Goal: Information Seeking & Learning: Learn about a topic

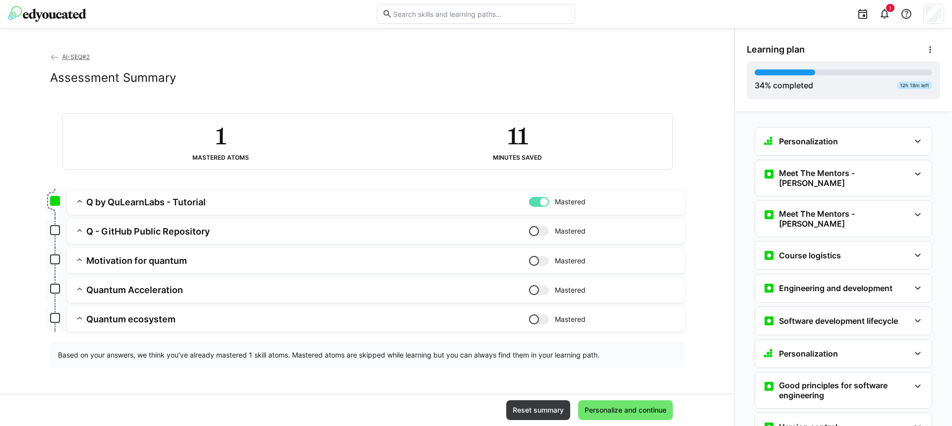
scroll to position [801, 0]
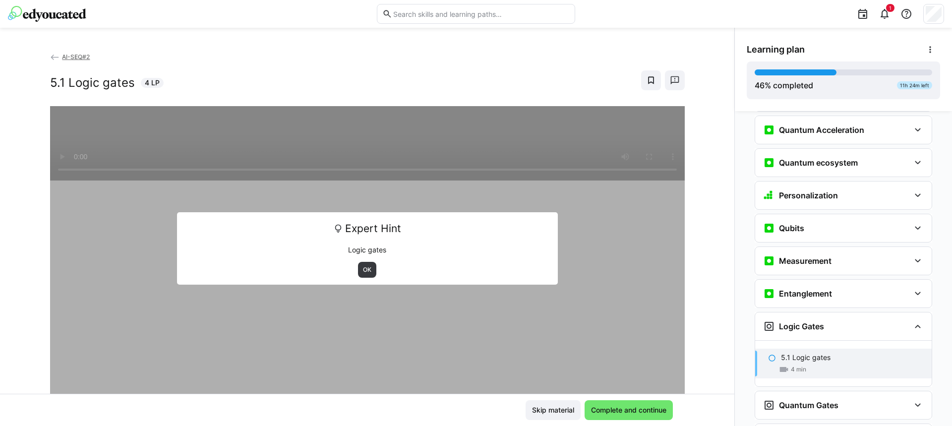
scroll to position [1107, 0]
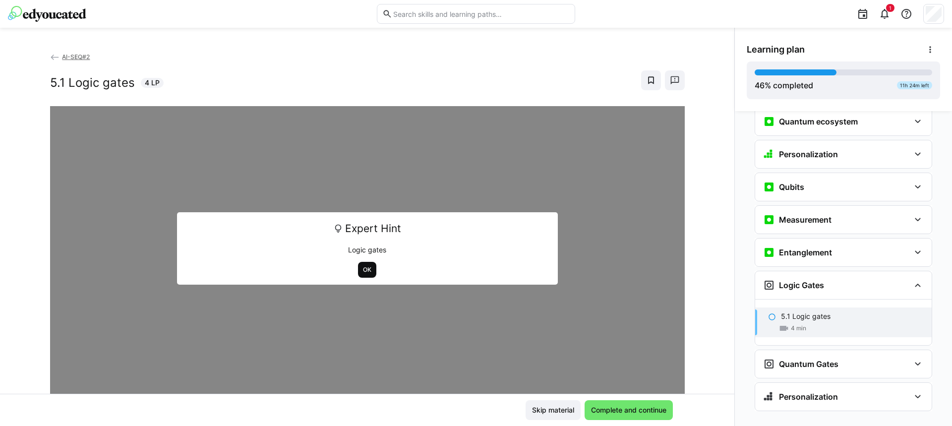
click at [368, 266] on span "OK" at bounding box center [367, 270] width 18 height 16
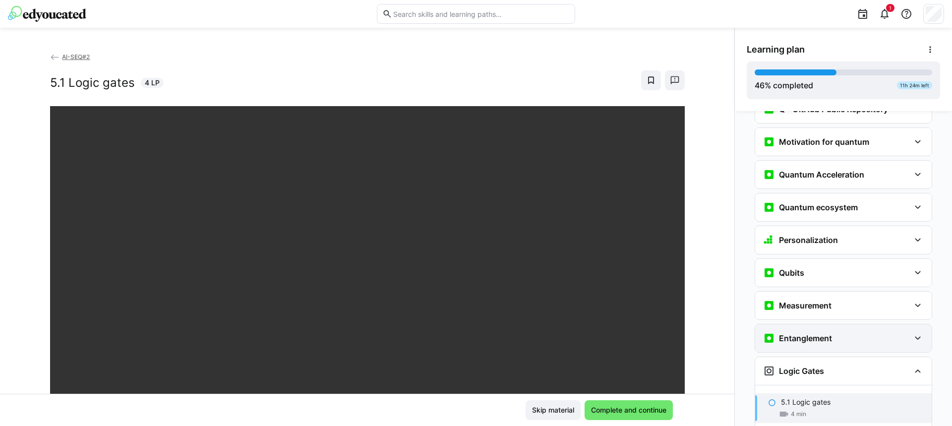
scroll to position [1008, 0]
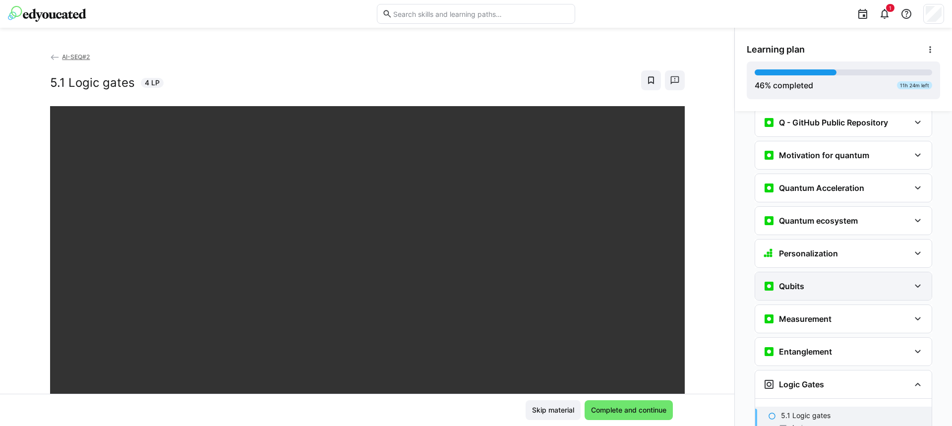
click at [844, 280] on div "Qubits" at bounding box center [836, 286] width 147 height 12
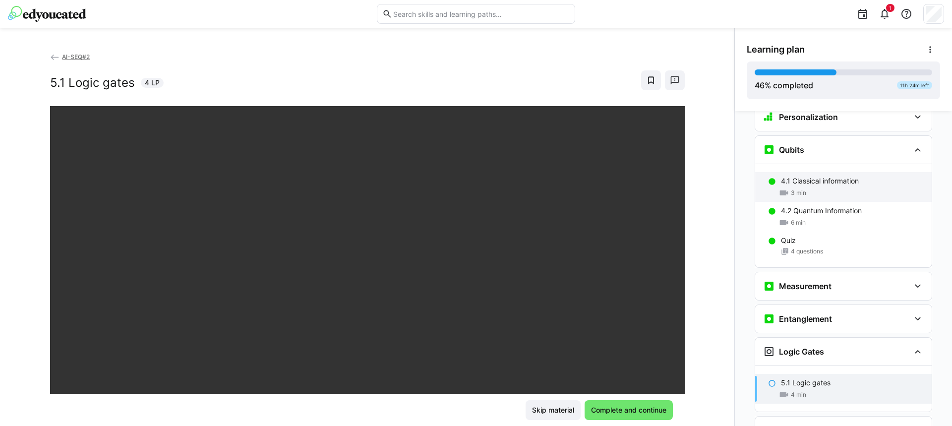
scroll to position [1157, 0]
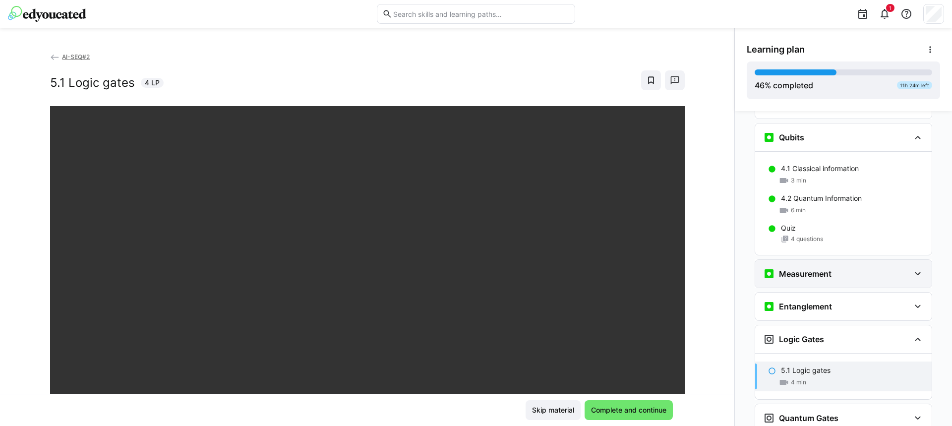
click at [841, 266] on div "Measurement" at bounding box center [844, 274] width 177 height 28
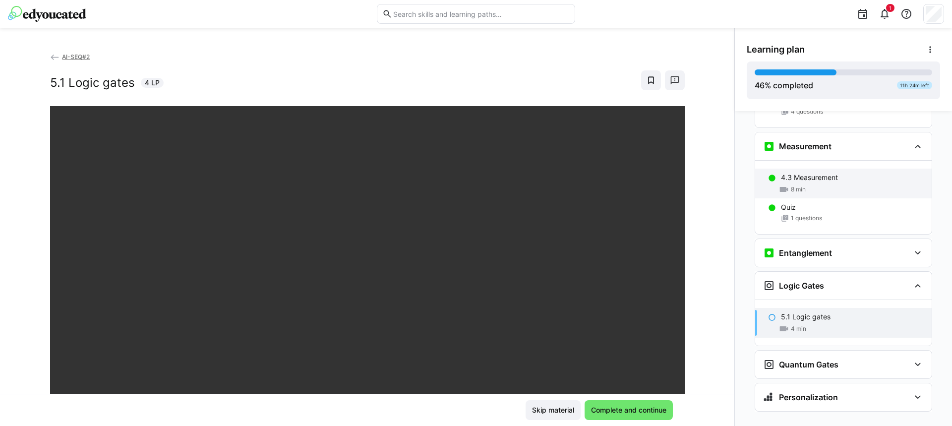
scroll to position [1285, 0]
click at [798, 172] on p "4.3 Measurement" at bounding box center [809, 177] width 57 height 10
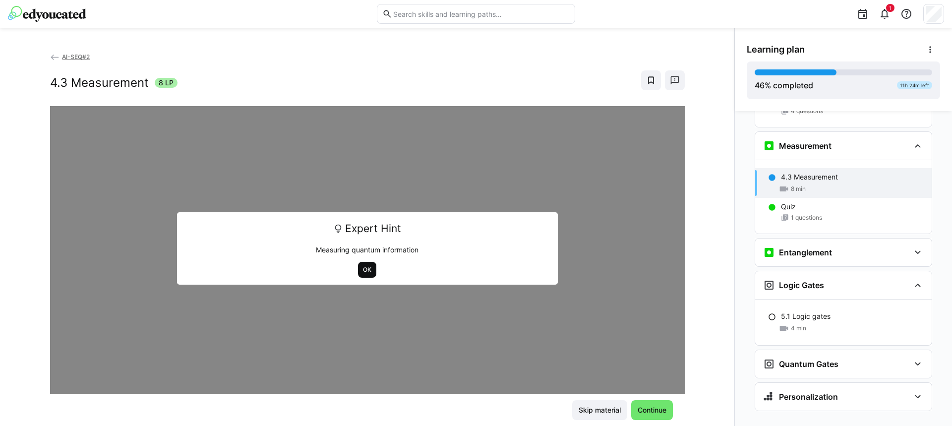
click at [358, 262] on span "OK" at bounding box center [367, 270] width 18 height 16
